Goal: Task Accomplishment & Management: Complete application form

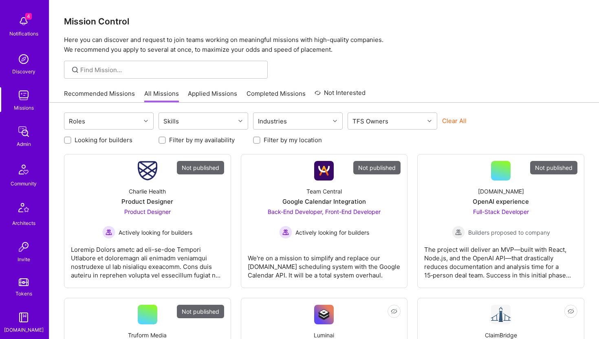
scroll to position [181, 0]
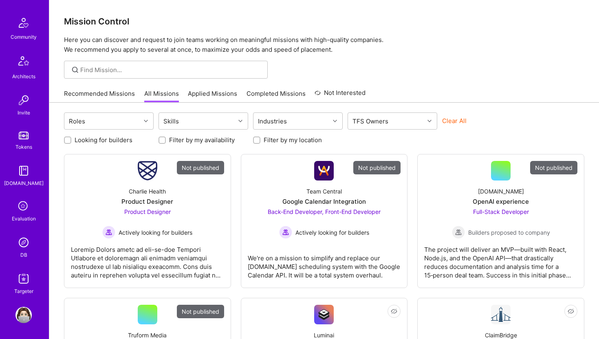
click at [23, 242] on img at bounding box center [23, 242] width 16 height 16
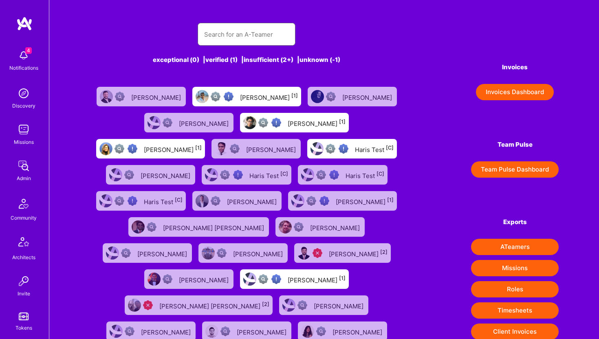
click at [214, 39] on input "text" at bounding box center [246, 34] width 85 height 21
click at [23, 168] on img at bounding box center [23, 166] width 16 height 16
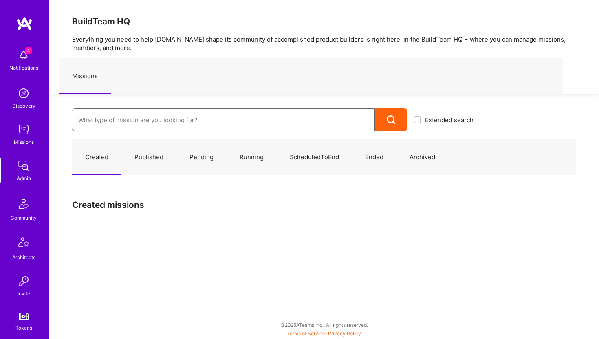
click at [125, 121] on input at bounding box center [223, 120] width 290 height 21
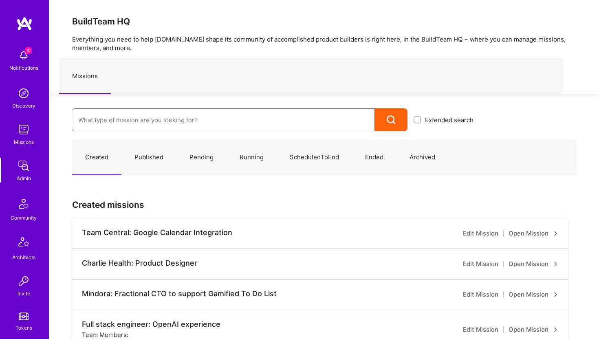
paste input "Nevoya"
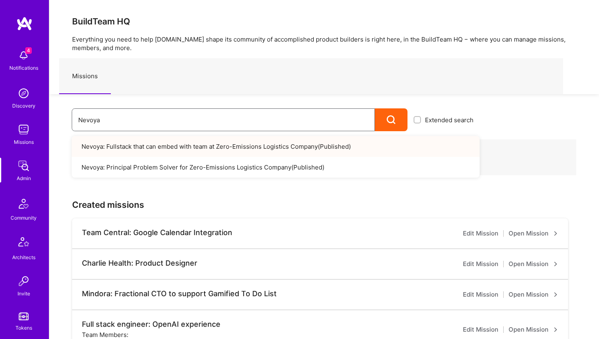
type input "Nevoya"
click at [124, 144] on link "Nevoya: Fullstack that can embed with team at Zero-Emissions Logistics Company …" at bounding box center [276, 146] width 408 height 21
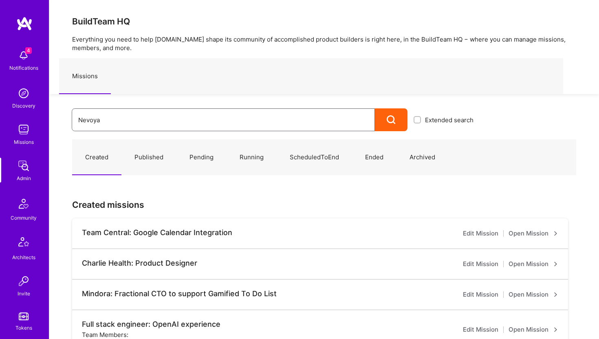
click at [119, 120] on input "Nevoya" at bounding box center [223, 120] width 290 height 21
type input "Nevoya"
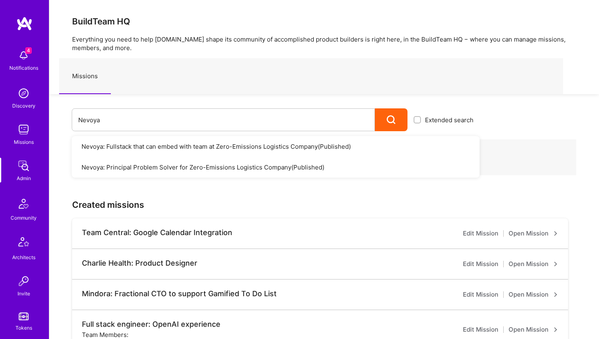
click at [182, 168] on link "Nevoya: Principal Problem Solver for Zero-Emissions Logistics Company ( Publish…" at bounding box center [276, 167] width 408 height 21
click at [159, 168] on link "Nevoya: Principal Problem Solver for Zero-Emissions Logistics Company ( Publish…" at bounding box center [276, 167] width 408 height 21
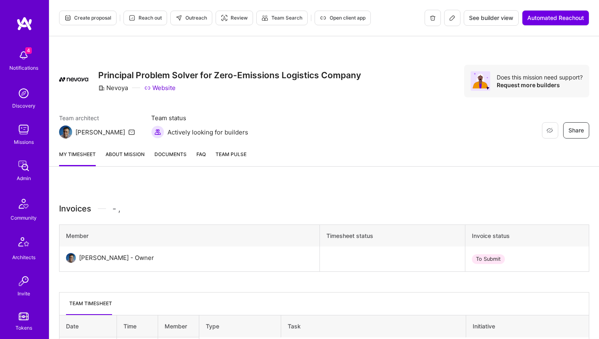
click at [481, 19] on span "See builder view" at bounding box center [491, 18] width 44 height 8
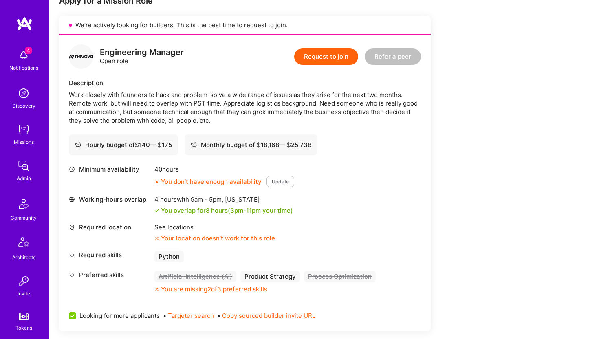
scroll to position [162, 0]
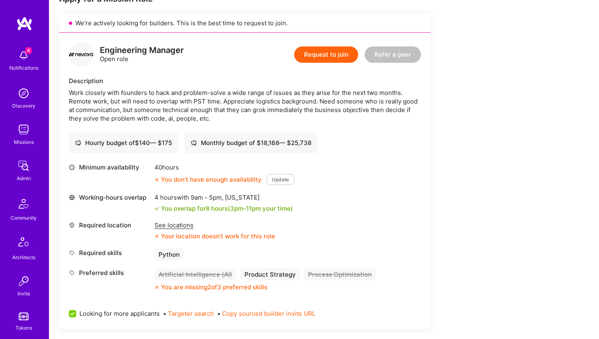
click at [340, 52] on button "Request to join" at bounding box center [326, 54] width 64 height 16
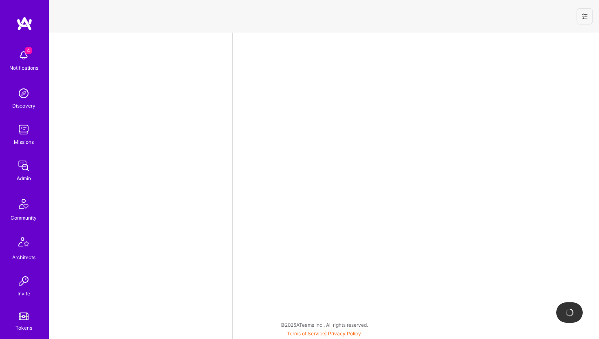
select select "US"
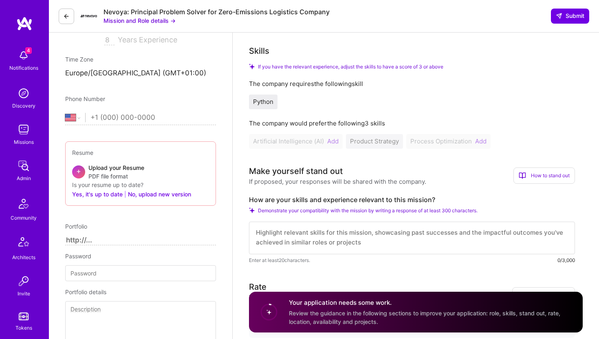
scroll to position [228, 0]
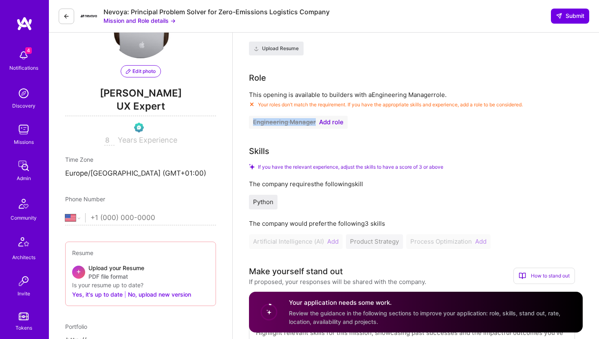
drag, startPoint x: 244, startPoint y: 119, endPoint x: 316, endPoint y: 127, distance: 71.8
drag, startPoint x: 249, startPoint y: 92, endPoint x: 455, endPoint y: 95, distance: 205.5
click at [455, 95] on p "This opening is available to builders with a Engineering Manager role." at bounding box center [412, 95] width 326 height 9
copy p "This opening is available to builders with a Engineering Manager role."
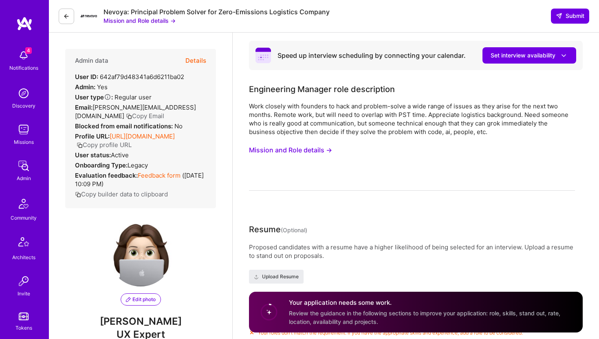
scroll to position [181, 0]
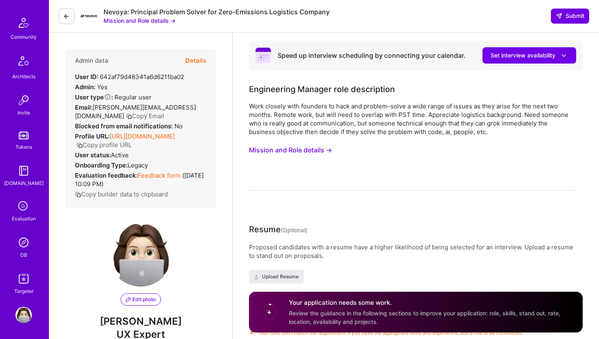
click at [25, 248] on img at bounding box center [23, 242] width 16 height 16
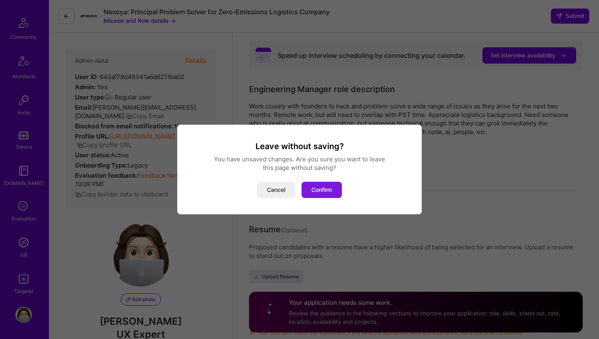
click at [320, 191] on button "Confirm" at bounding box center [322, 190] width 40 height 16
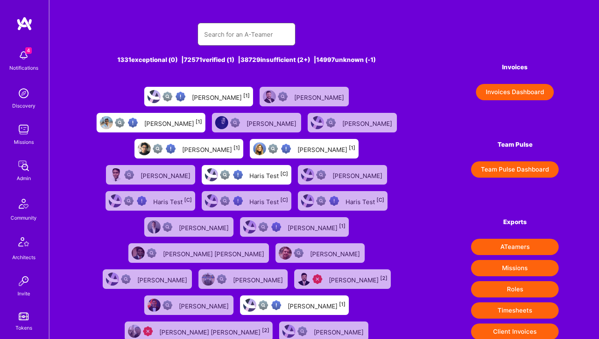
click at [230, 44] on input "text" at bounding box center [246, 34] width 85 height 21
paste input "contact@usmans.me"
type input "contact@usmans.me"
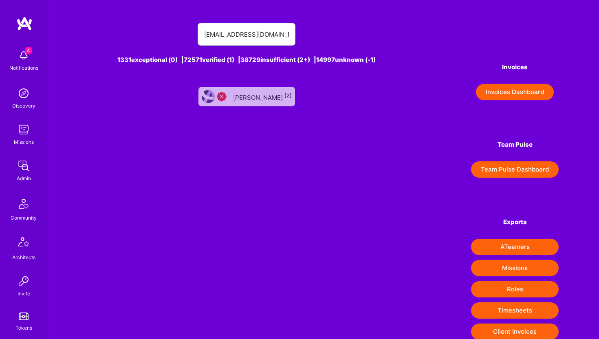
click at [252, 97] on div "Usman Sabuwala [2]" at bounding box center [262, 96] width 59 height 11
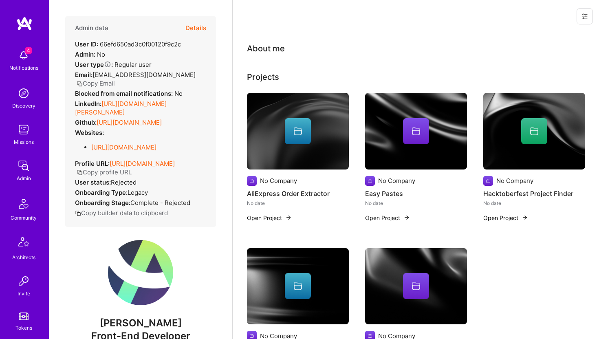
click at [196, 28] on button "Details" at bounding box center [195, 28] width 21 height 24
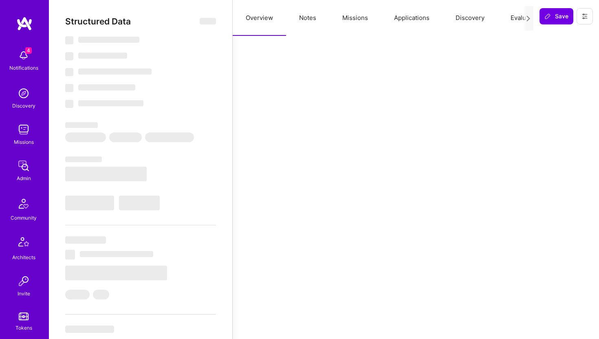
select select "Insufficient"
select select "US"
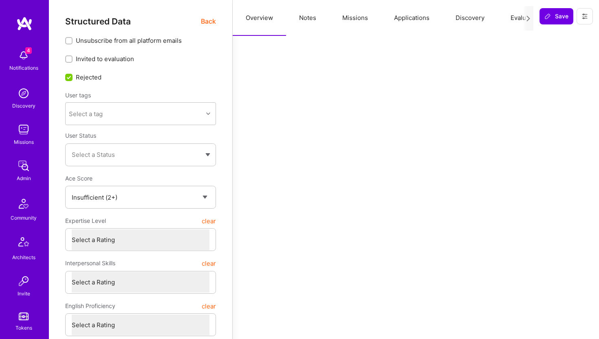
click at [306, 21] on button "Notes" at bounding box center [307, 18] width 43 height 36
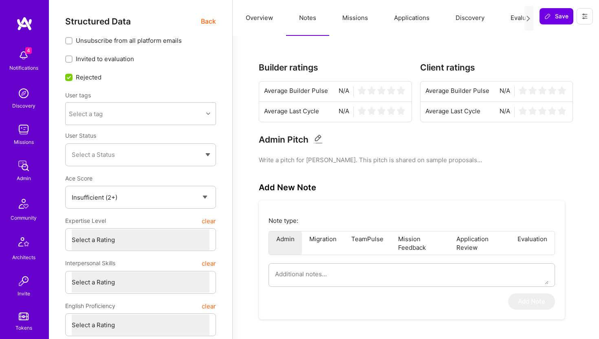
click at [209, 24] on span "Back" at bounding box center [208, 21] width 15 height 10
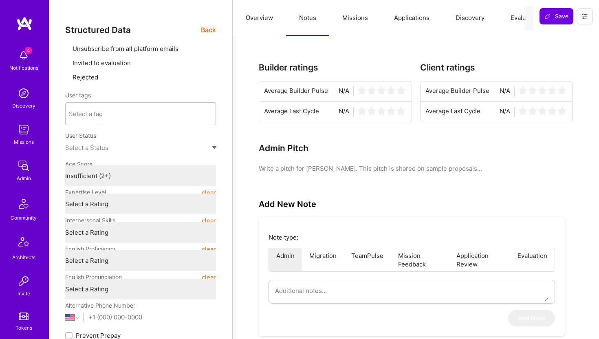
type textarea "x"
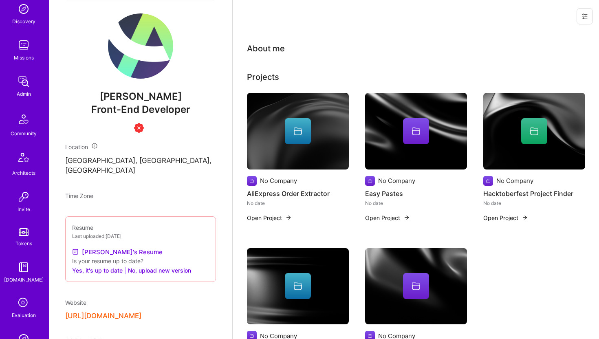
scroll to position [181, 0]
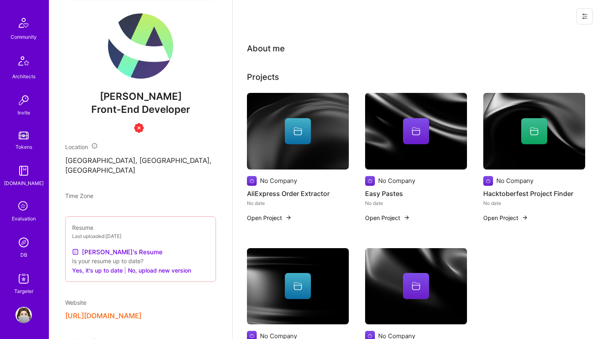
click at [20, 242] on img at bounding box center [23, 242] width 16 height 16
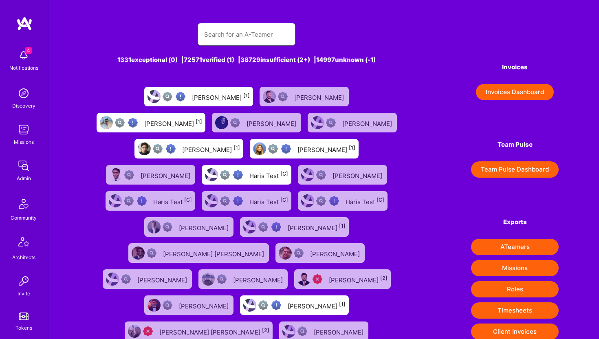
click at [225, 37] on input "text" at bounding box center [246, 34] width 85 height 21
paste input "zchapman1989@gmail.com"
type input "zchapman1989@gmail.com"
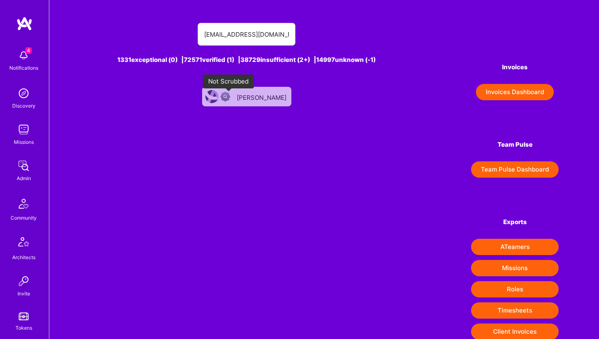
click at [246, 96] on div "Zach Chapman" at bounding box center [262, 96] width 51 height 11
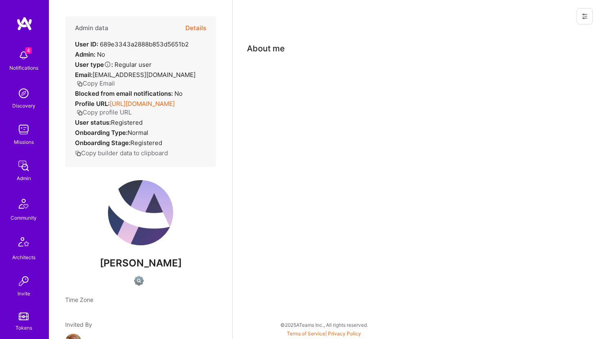
click at [581, 16] on button at bounding box center [585, 16] width 16 height 16
